Goal: Transaction & Acquisition: Book appointment/travel/reservation

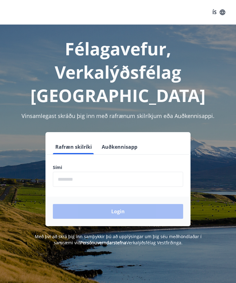
click at [84, 179] on input "phone" at bounding box center [118, 179] width 130 height 15
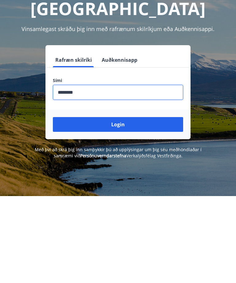
type input "********"
click at [125, 204] on button "Login" at bounding box center [118, 211] width 130 height 15
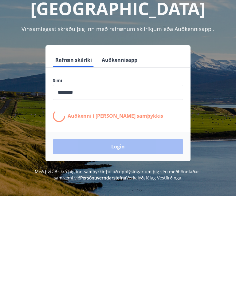
scroll to position [87, 0]
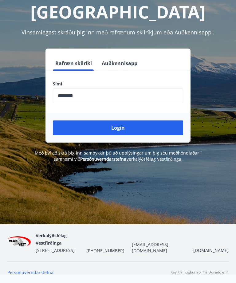
click at [137, 129] on button "Login" at bounding box center [118, 128] width 130 height 15
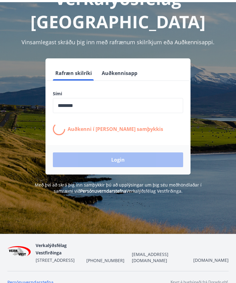
scroll to position [0, 0]
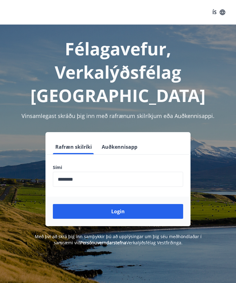
click at [122, 214] on button "Login" at bounding box center [118, 211] width 130 height 15
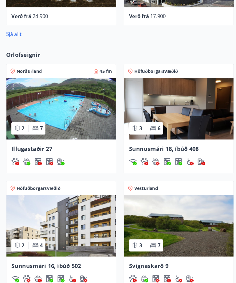
scroll to position [427, 0]
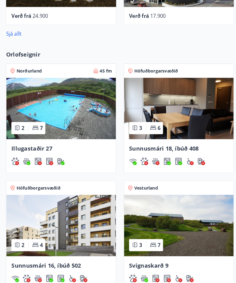
click at [77, 228] on img at bounding box center [61, 219] width 106 height 60
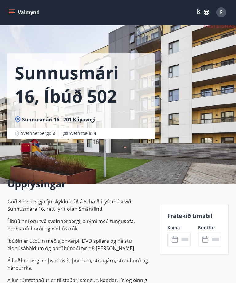
click at [185, 241] on input "text" at bounding box center [184, 239] width 11 height 15
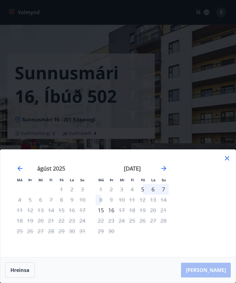
click at [133, 190] on div "4" at bounding box center [132, 189] width 10 height 10
click at [145, 189] on div "5" at bounding box center [142, 189] width 10 height 10
click at [102, 200] on div "8" at bounding box center [101, 200] width 10 height 10
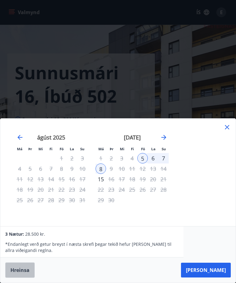
click at [24, 273] on button "Hreinsa" at bounding box center [20, 270] width 30 height 15
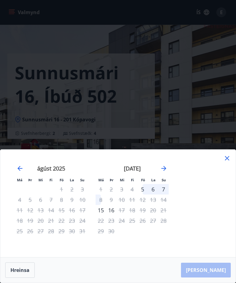
click at [165, 169] on icon "Move forward to switch to the next month." at bounding box center [163, 168] width 5 height 5
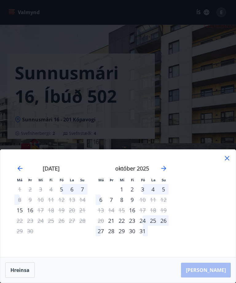
click at [163, 168] on icon "Move forward to switch to the next month." at bounding box center [163, 168] width 5 height 5
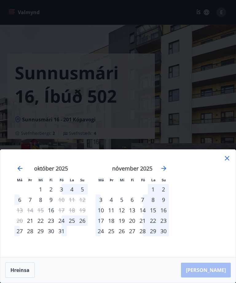
click at [230, 158] on icon at bounding box center [227, 158] width 7 height 7
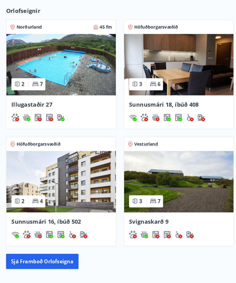
scroll to position [474, 0]
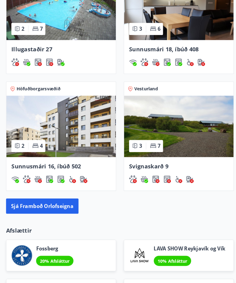
click at [28, 199] on button "Sjá framboð orlofseigna" at bounding box center [42, 200] width 70 height 15
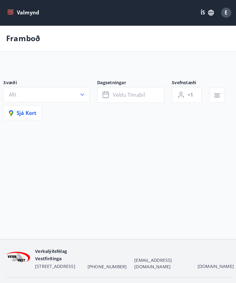
click at [81, 93] on icon "button" at bounding box center [81, 92] width 6 height 6
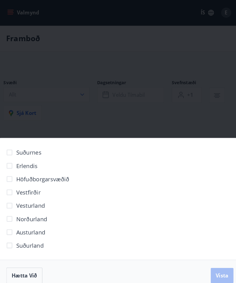
click at [53, 175] on span "Höfuðborgarsvæðið" at bounding box center [43, 174] width 52 height 8
click at [216, 271] on span "Vista" at bounding box center [217, 267] width 12 height 7
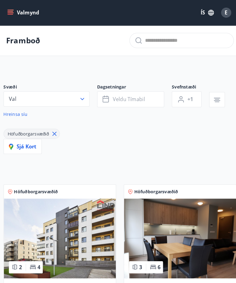
click at [144, 99] on button "Veldu tímabil" at bounding box center [128, 96] width 65 height 15
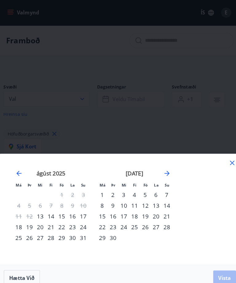
click at [133, 189] on div "4" at bounding box center [132, 189] width 10 height 10
click at [102, 201] on div "8" at bounding box center [101, 200] width 10 height 10
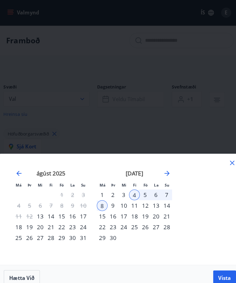
click at [217, 269] on span "Vista" at bounding box center [220, 270] width 12 height 7
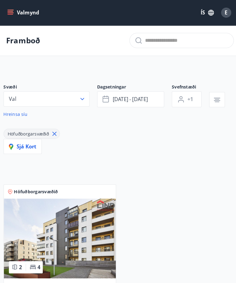
click at [181, 96] on button "+1" at bounding box center [183, 96] width 29 height 15
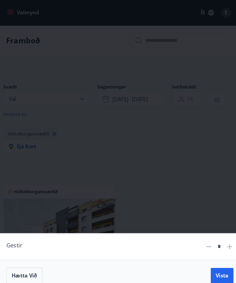
click at [222, 243] on icon at bounding box center [224, 239] width 7 height 7
click at [226, 242] on icon at bounding box center [224, 239] width 7 height 7
click at [224, 242] on icon at bounding box center [224, 239] width 7 height 7
click at [226, 238] on icon at bounding box center [224, 239] width 7 height 7
click at [203, 240] on icon at bounding box center [204, 239] width 7 height 7
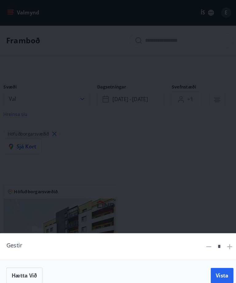
click at [205, 239] on icon at bounding box center [204, 239] width 7 height 7
type input "*"
click at [220, 269] on span "Vista" at bounding box center [217, 267] width 12 height 7
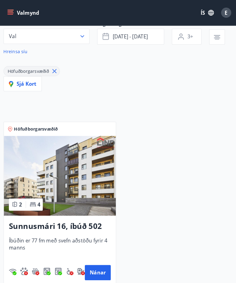
scroll to position [69, 0]
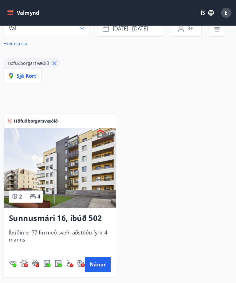
click at [102, 258] on button "Nánar" at bounding box center [96, 257] width 25 height 15
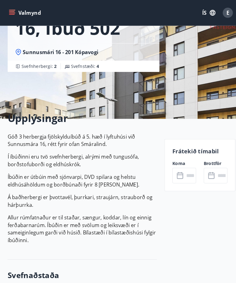
scroll to position [69, 0]
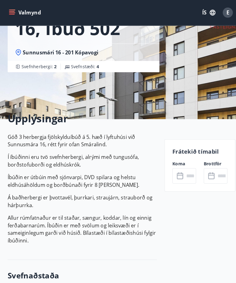
click at [181, 173] on input "text" at bounding box center [184, 171] width 11 height 15
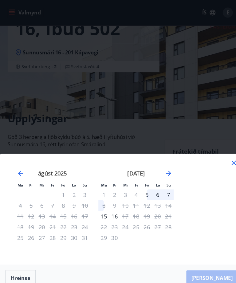
click at [133, 190] on div "4" at bounding box center [132, 189] width 10 height 10
click at [126, 188] on div "3" at bounding box center [122, 189] width 10 height 10
click at [137, 188] on div "4" at bounding box center [132, 189] width 10 height 10
click at [226, 161] on icon at bounding box center [227, 158] width 7 height 7
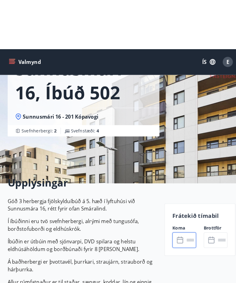
scroll to position [0, 0]
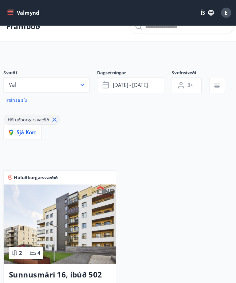
scroll to position [12, 0]
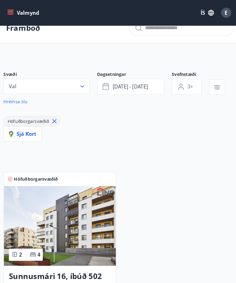
click at [83, 79] on button "Val" at bounding box center [47, 84] width 84 height 15
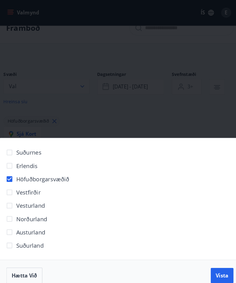
click at [61, 181] on label "Höfuðborgarsvæðið" at bounding box center [36, 174] width 65 height 13
click at [57, 178] on span "Höfuðborgarsvæðið" at bounding box center [43, 174] width 52 height 8
click at [216, 271] on span "Vista" at bounding box center [217, 267] width 12 height 7
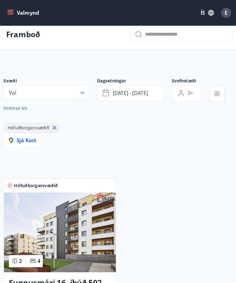
scroll to position [0, 0]
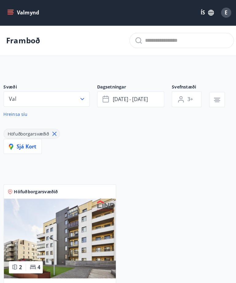
type input "*"
click at [80, 103] on button "Val" at bounding box center [47, 96] width 84 height 15
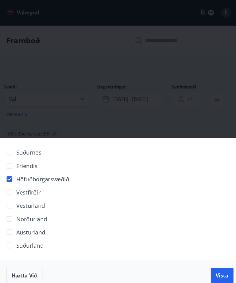
click at [28, 176] on span "Höfuðborgarsvæðið" at bounding box center [43, 174] width 52 height 8
click at [208, 115] on div "Suðurnes Erlendis Höfuðborgarsvæðið Vestfirðir Vesturland Norðurland Austurland…" at bounding box center [118, 141] width 236 height 283
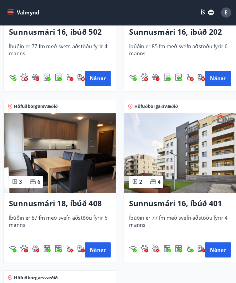
scroll to position [416, 0]
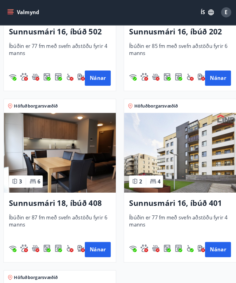
click at [172, 169] on img at bounding box center [176, 148] width 109 height 77
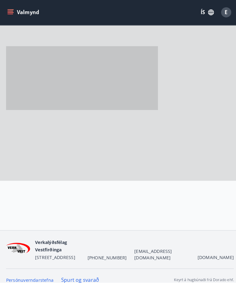
scroll to position [21, 0]
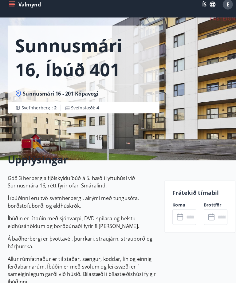
click at [179, 212] on input "text" at bounding box center [184, 219] width 11 height 15
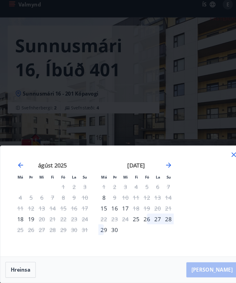
click at [226, 155] on icon at bounding box center [227, 158] width 7 height 7
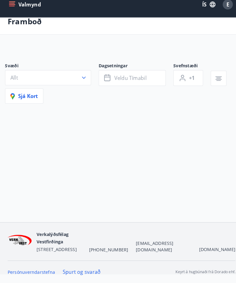
scroll to position [20, 0]
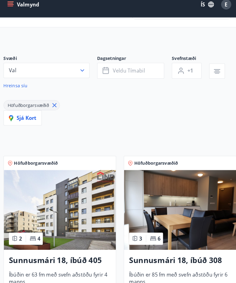
click at [92, 200] on img at bounding box center [59, 211] width 109 height 77
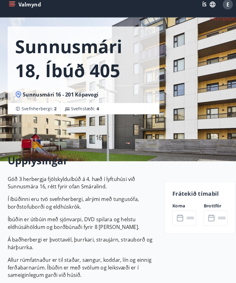
click at [177, 219] on icon at bounding box center [175, 219] width 6 height 1
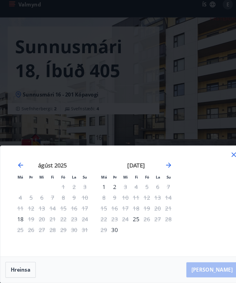
click at [228, 155] on icon at bounding box center [227, 158] width 7 height 7
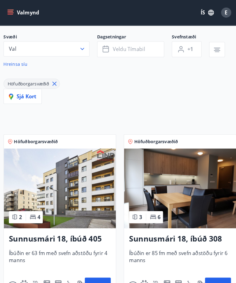
click at [203, 188] on img at bounding box center [176, 183] width 109 height 77
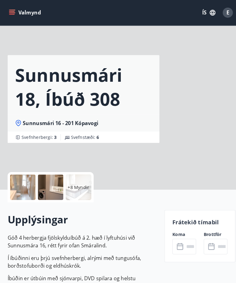
scroll to position [10, 0]
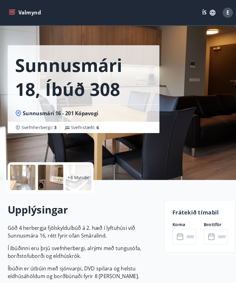
click at [180, 228] on input "text" at bounding box center [184, 230] width 11 height 15
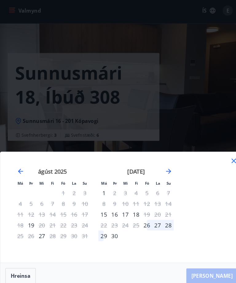
scroll to position [0, 0]
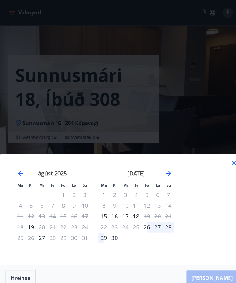
click at [228, 157] on icon at bounding box center [227, 158] width 7 height 7
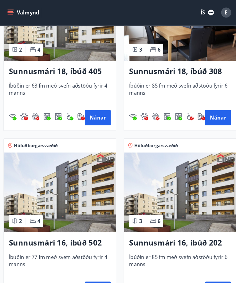
scroll to position [212, 0]
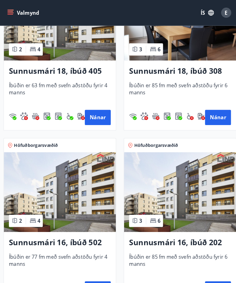
click at [203, 184] on img at bounding box center [176, 186] width 109 height 77
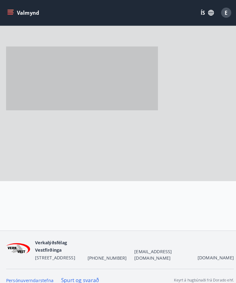
scroll to position [10, 0]
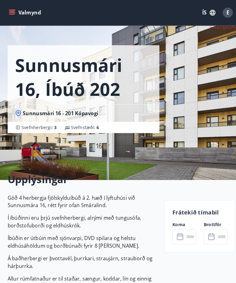
click at [175, 231] on icon at bounding box center [175, 230] width 7 height 7
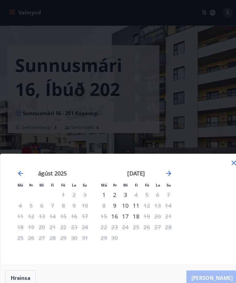
click at [229, 162] on icon at bounding box center [227, 158] width 7 height 7
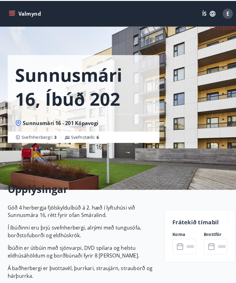
scroll to position [0, 0]
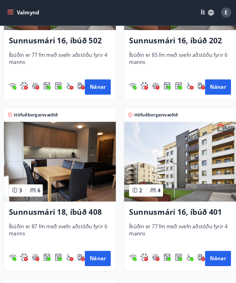
scroll to position [408, 0]
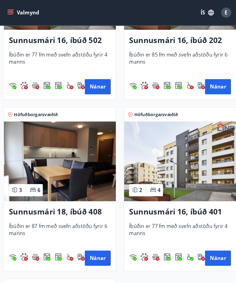
click at [198, 174] on img at bounding box center [176, 156] width 109 height 77
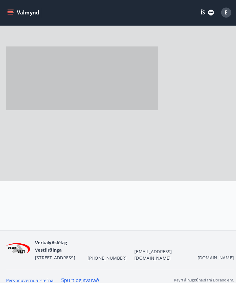
scroll to position [10, 0]
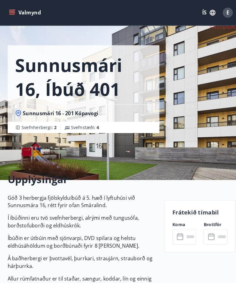
click at [181, 230] on input "text" at bounding box center [184, 230] width 11 height 15
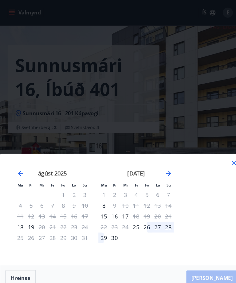
click at [229, 162] on icon at bounding box center [227, 158] width 7 height 7
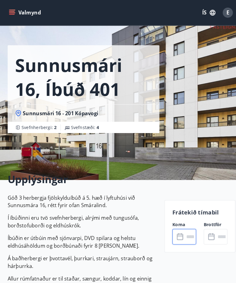
scroll to position [0, 0]
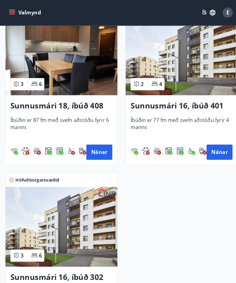
scroll to position [512, 0]
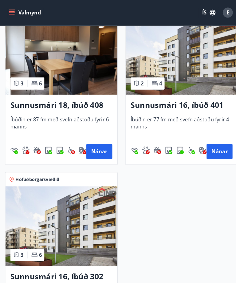
click at [88, 223] on img at bounding box center [59, 219] width 109 height 77
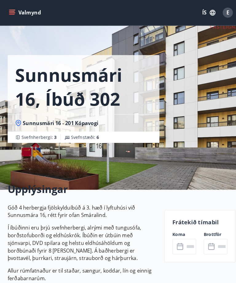
click at [177, 243] on icon at bounding box center [175, 239] width 7 height 7
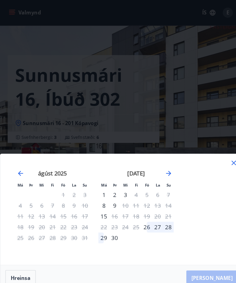
click at [228, 162] on icon at bounding box center [227, 158] width 7 height 7
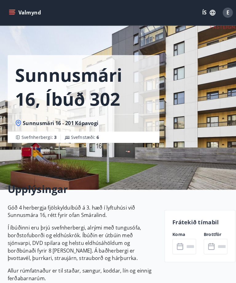
click at [223, 12] on div "E" at bounding box center [221, 12] width 10 height 10
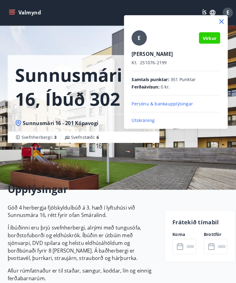
click at [151, 119] on p "Útskráning" at bounding box center [171, 117] width 86 height 6
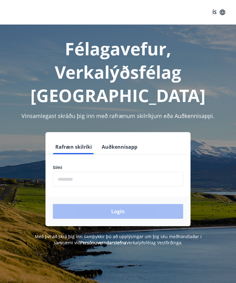
click at [74, 181] on input "phone" at bounding box center [118, 179] width 130 height 15
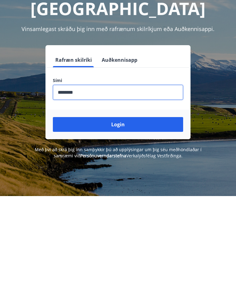
type input "********"
click at [130, 204] on button "Login" at bounding box center [118, 211] width 130 height 15
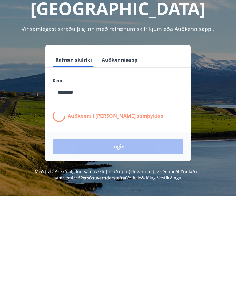
scroll to position [87, 0]
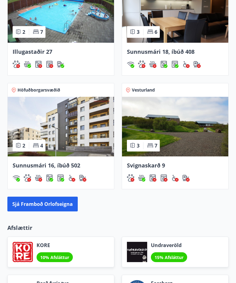
scroll to position [519, 0]
click at [80, 134] on img at bounding box center [61, 127] width 106 height 60
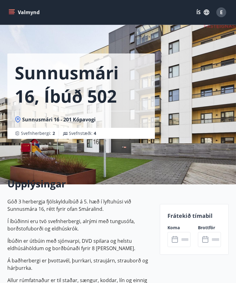
click at [177, 241] on icon at bounding box center [175, 239] width 7 height 7
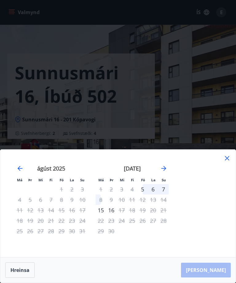
click at [143, 191] on div "5" at bounding box center [142, 189] width 10 height 10
click at [144, 191] on div "5" at bounding box center [142, 189] width 10 height 10
click at [105, 199] on div "8" at bounding box center [101, 200] width 10 height 10
click at [222, 274] on div "Hreinsa Taka Frá" at bounding box center [118, 270] width 236 height 25
click at [143, 190] on div "5" at bounding box center [142, 189] width 10 height 10
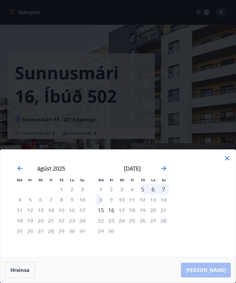
click at [216, 275] on div "Hreinsa Taka Frá" at bounding box center [118, 270] width 236 height 25
click at [212, 276] on div "Hreinsa Taka Frá" at bounding box center [118, 270] width 236 height 25
click at [212, 275] on div "Hreinsa Taka Frá" at bounding box center [118, 270] width 236 height 25
click at [219, 273] on div "Hreinsa Taka Frá" at bounding box center [118, 270] width 236 height 25
click at [146, 189] on div "5" at bounding box center [142, 189] width 10 height 10
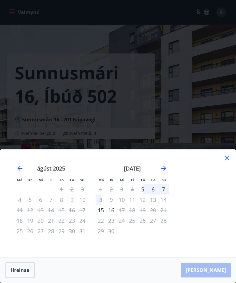
click at [103, 202] on div "8" at bounding box center [101, 200] width 10 height 10
click at [154, 191] on div "6" at bounding box center [153, 189] width 10 height 10
click at [103, 202] on div "8" at bounding box center [101, 200] width 10 height 10
click at [22, 275] on button "Hreinsa" at bounding box center [20, 270] width 30 height 15
click at [26, 269] on button "Hreinsa" at bounding box center [20, 270] width 30 height 15
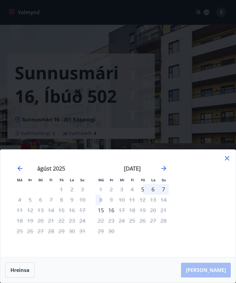
click at [216, 277] on div "Hreinsa Taka Frá" at bounding box center [118, 270] width 236 height 25
click at [214, 272] on div "Hreinsa Taka Frá" at bounding box center [118, 270] width 236 height 25
click at [212, 271] on div "Hreinsa Taka Frá" at bounding box center [118, 270] width 236 height 25
click at [217, 271] on div "Hreinsa Taka Frá" at bounding box center [118, 270] width 236 height 25
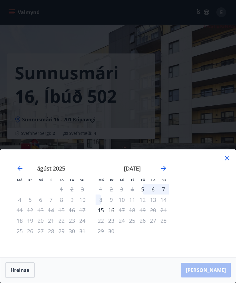
click at [231, 154] on div "Má Þr Mi Fi Fö La Su Má Þr Mi Fi Fö La Su júlí 2025 1 2 3 4 5 6 7 8 9 10 11 12 …" at bounding box center [118, 204] width 236 height 108
click at [231, 156] on icon at bounding box center [227, 158] width 7 height 7
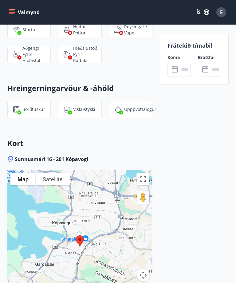
scroll to position [756, 0]
click at [224, 11] on div "E" at bounding box center [221, 12] width 10 height 10
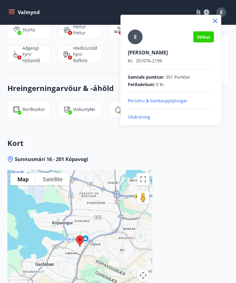
click at [214, 159] on div at bounding box center [118, 141] width 236 height 283
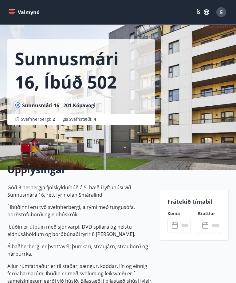
scroll to position [14, 0]
click at [182, 226] on input "text" at bounding box center [184, 225] width 11 height 15
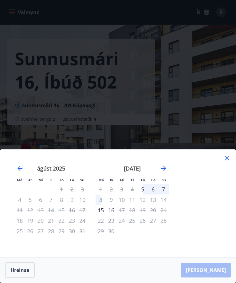
click at [134, 195] on div "4" at bounding box center [132, 189] width 10 height 10
click at [144, 195] on div "5" at bounding box center [142, 189] width 10 height 10
click at [167, 172] on icon "Move forward to switch to the next month." at bounding box center [163, 168] width 7 height 7
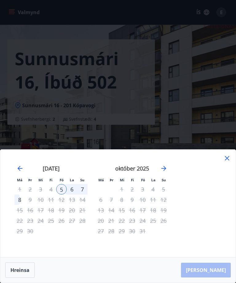
click at [20, 205] on div "8" at bounding box center [19, 200] width 10 height 10
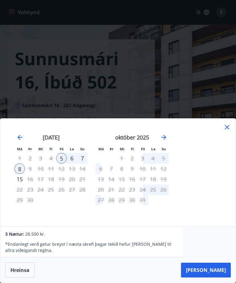
click at [220, 278] on button "Taka Frá" at bounding box center [206, 270] width 50 height 15
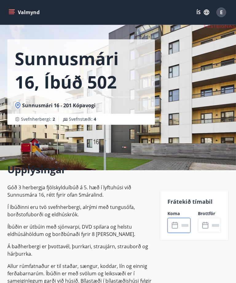
type input "******"
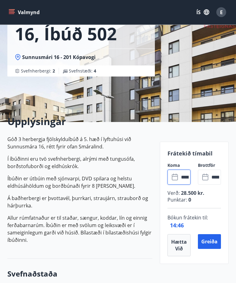
scroll to position [62, 0]
click at [213, 241] on button "Greiða" at bounding box center [209, 241] width 23 height 15
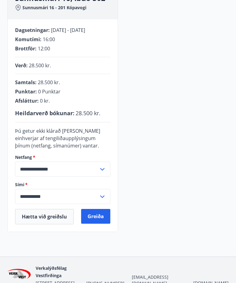
scroll to position [104, 0]
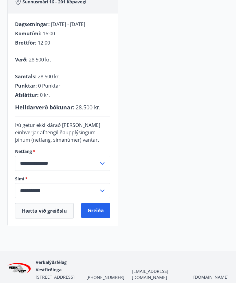
click at [100, 212] on button "Greiða" at bounding box center [95, 210] width 29 height 15
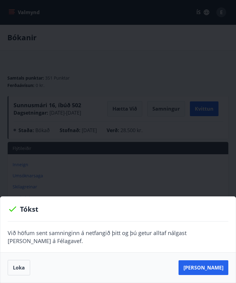
click at [17, 271] on button "Loka" at bounding box center [19, 267] width 22 height 15
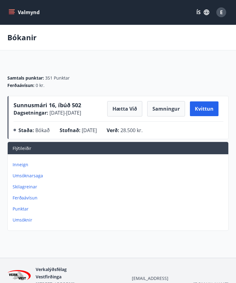
scroll to position [6, 0]
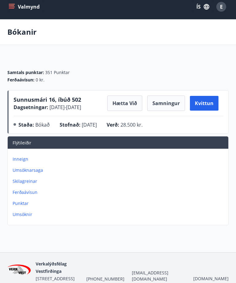
click at [223, 8] on div "E" at bounding box center [221, 7] width 10 height 10
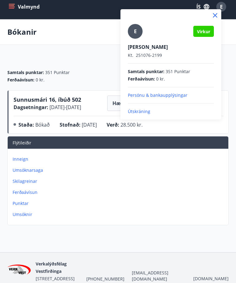
click at [141, 113] on p "Útskráning" at bounding box center [171, 112] width 86 height 6
